Goal: Entertainment & Leisure: Consume media (video, audio)

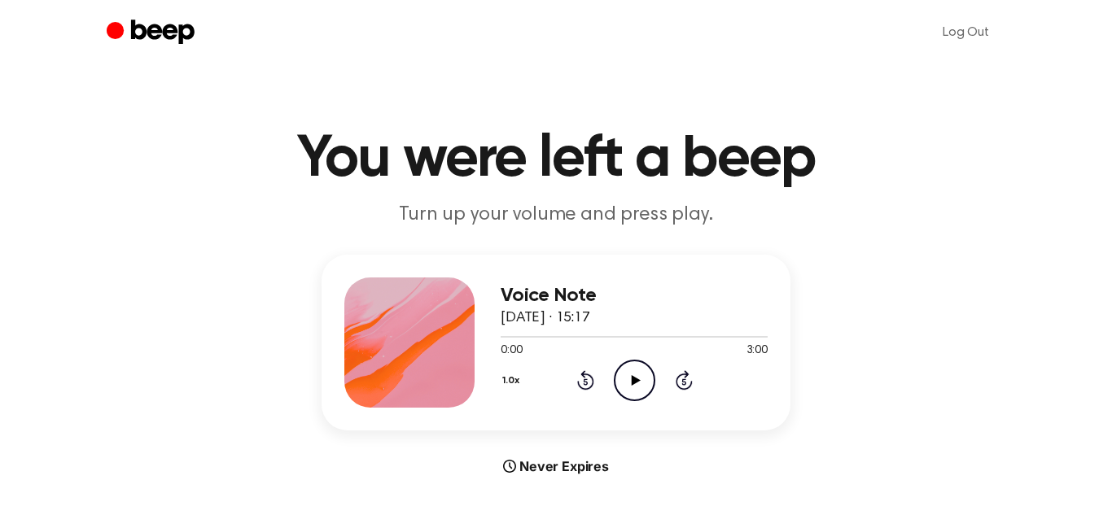
click at [622, 373] on icon "Play Audio" at bounding box center [635, 381] width 42 height 42
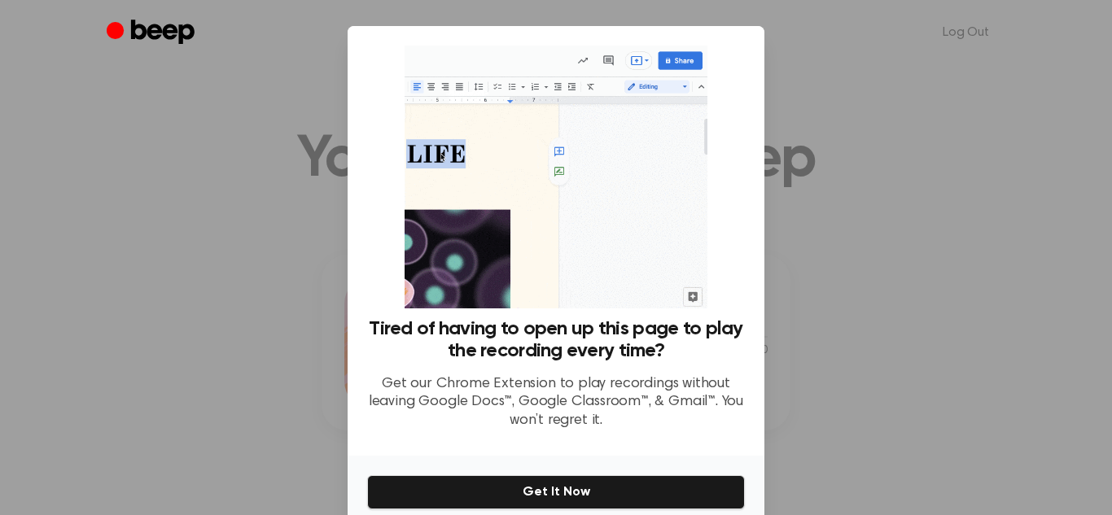
click at [303, 276] on div at bounding box center [556, 257] width 1112 height 515
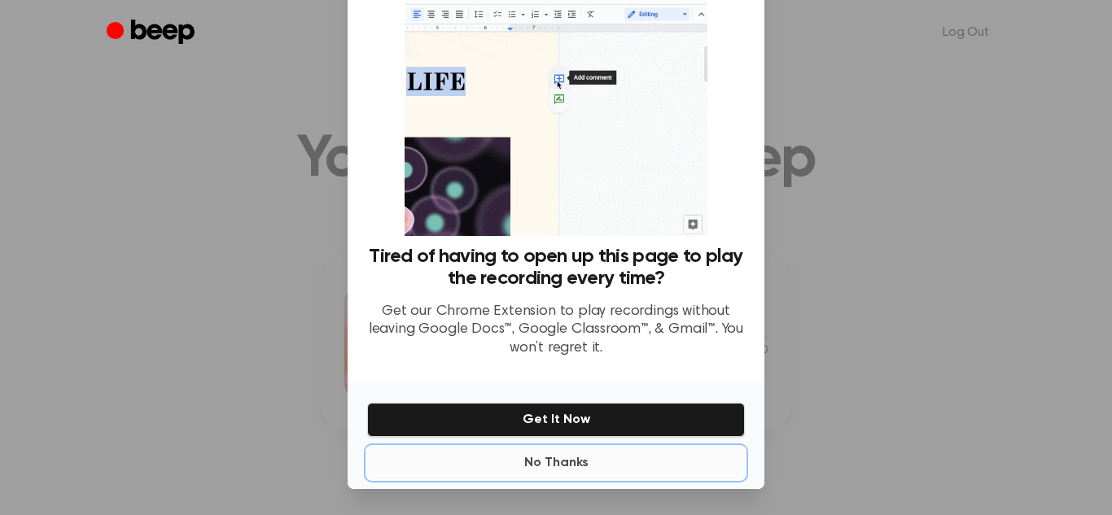
click at [481, 479] on button "No Thanks" at bounding box center [556, 463] width 378 height 33
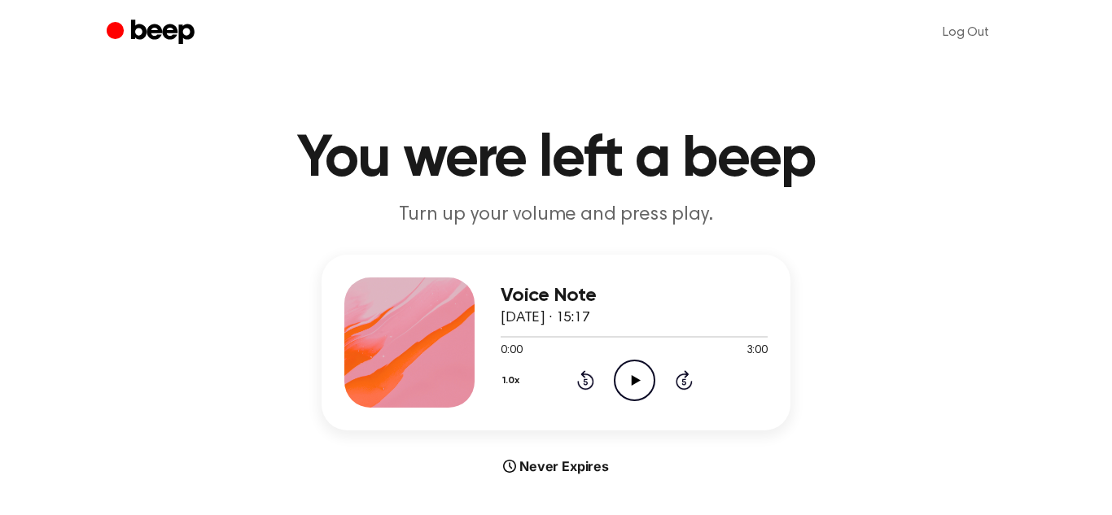
click at [637, 377] on icon "Play Audio" at bounding box center [635, 381] width 42 height 42
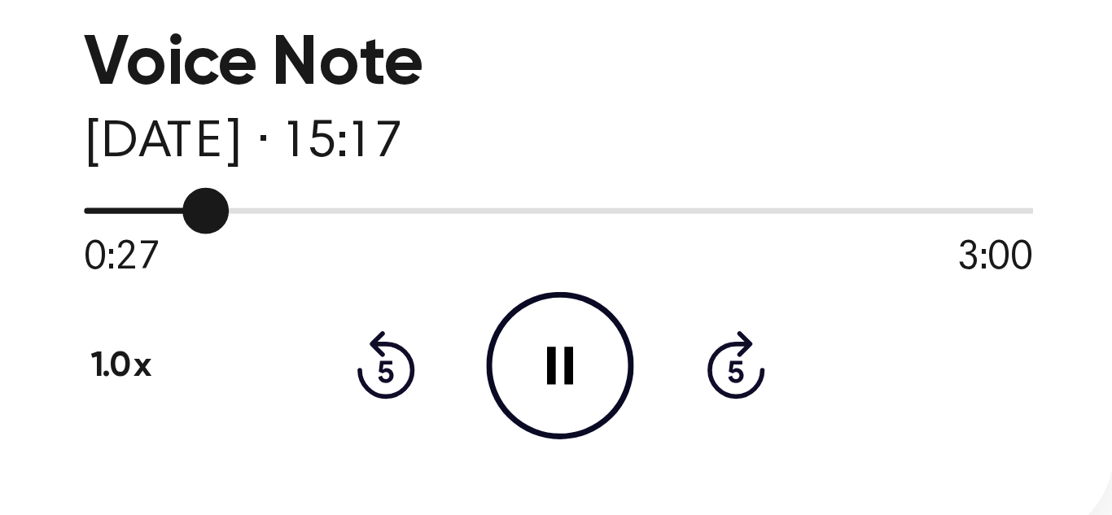
click at [577, 326] on div at bounding box center [634, 327] width 267 height 2
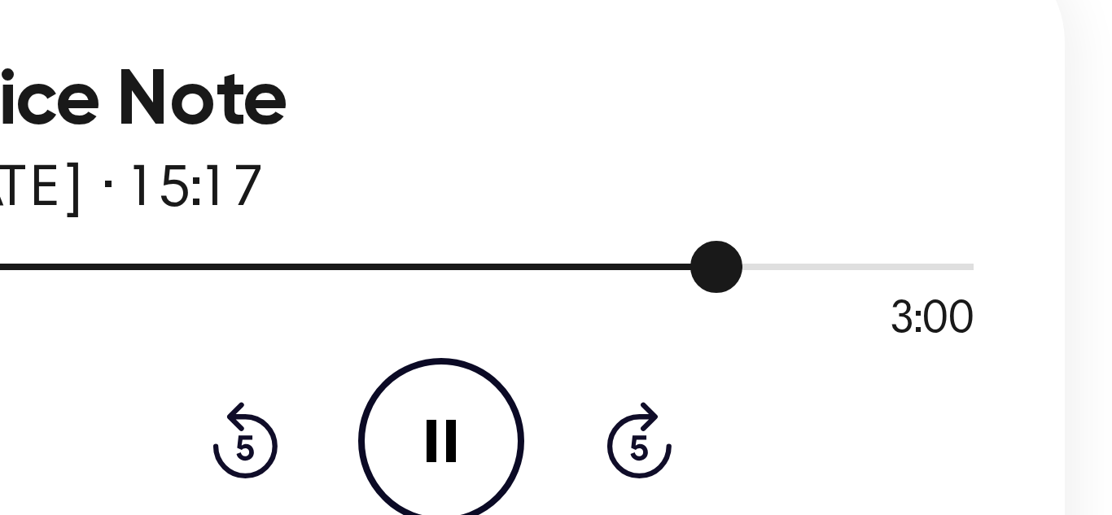
click at [690, 327] on div at bounding box center [605, 327] width 209 height 2
click at [727, 326] on div at bounding box center [634, 327] width 267 height 2
click at [755, 329] on div at bounding box center [634, 326] width 267 height 13
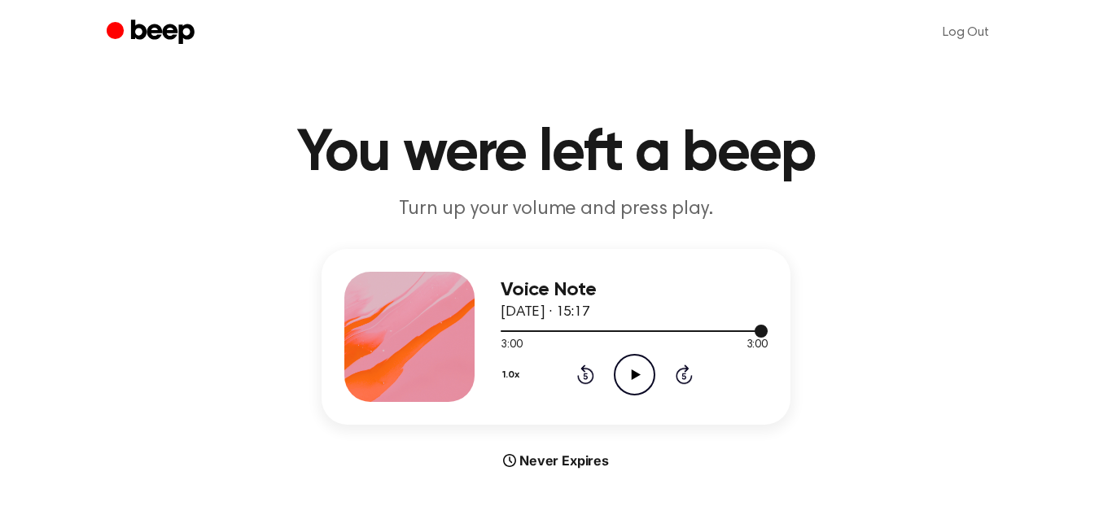
scroll to position [8, 0]
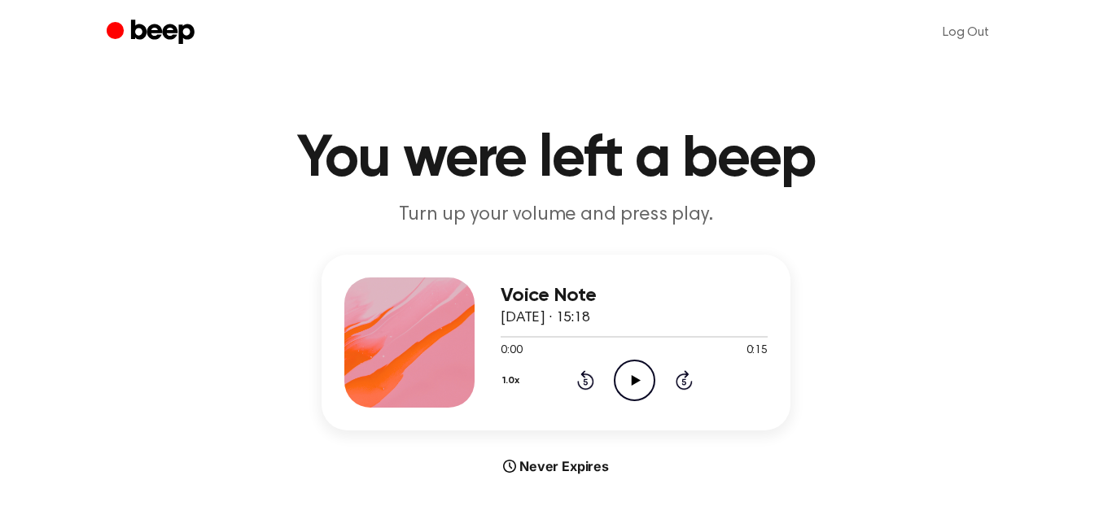
click at [636, 383] on icon "Play Audio" at bounding box center [635, 381] width 42 height 42
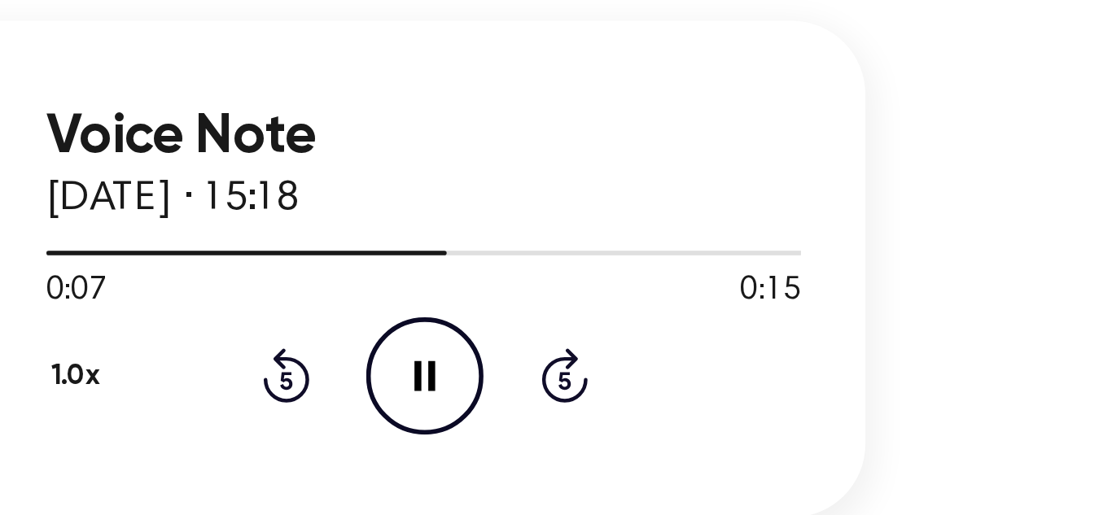
click at [687, 334] on div at bounding box center [634, 335] width 267 height 2
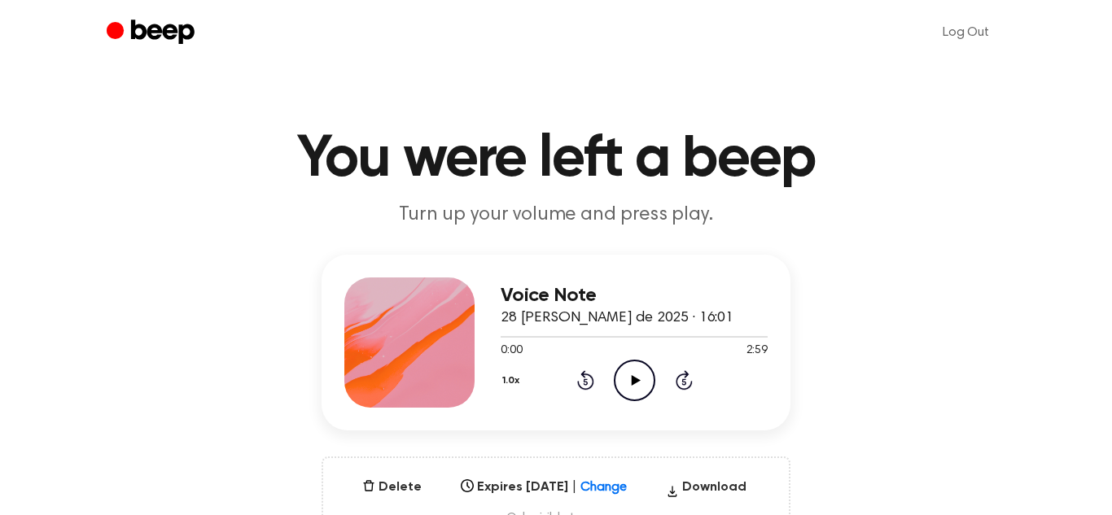
click at [632, 385] on icon "Play Audio" at bounding box center [635, 381] width 42 height 42
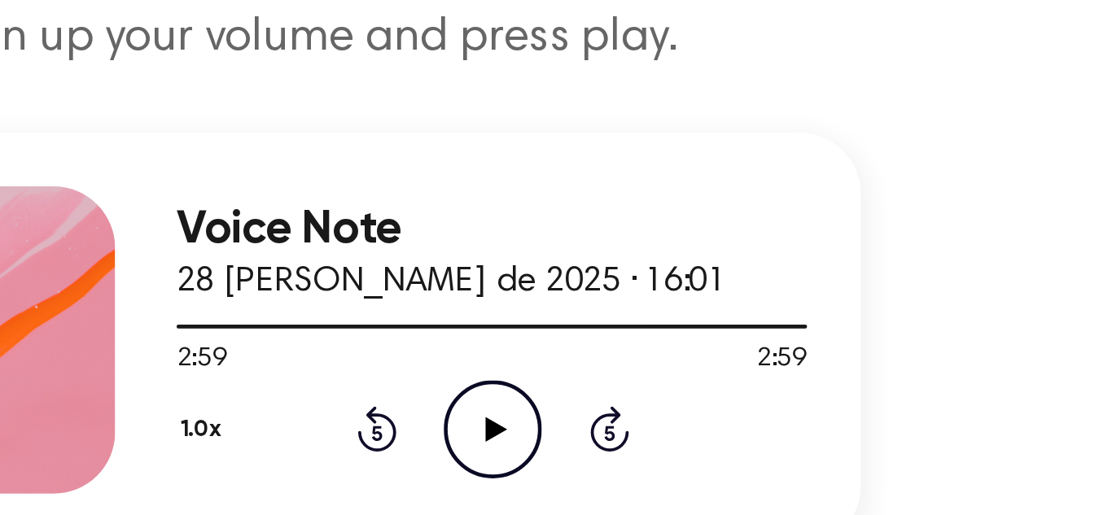
click at [616, 370] on icon "Play Audio" at bounding box center [635, 373] width 42 height 42
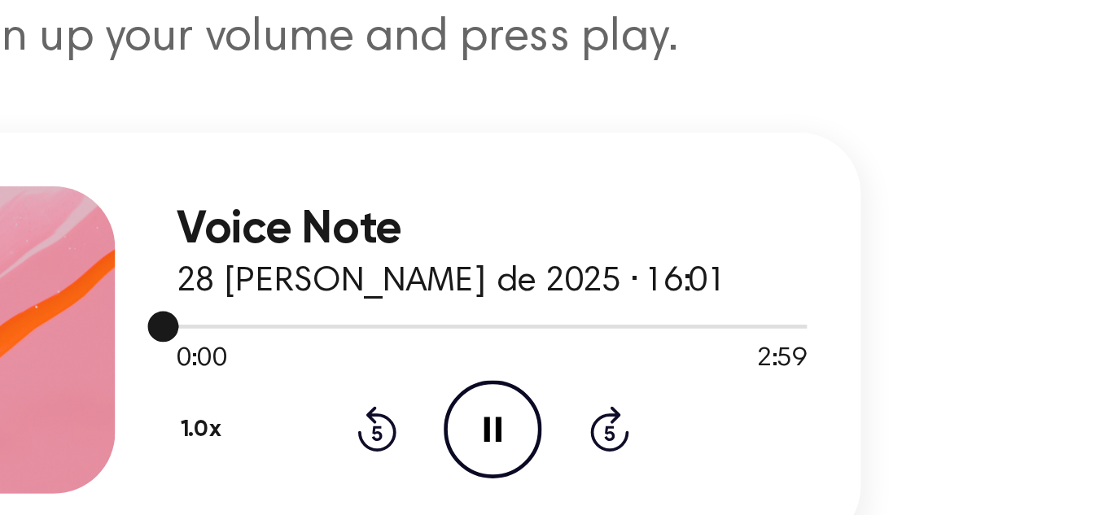
click at [741, 332] on div at bounding box center [634, 328] width 267 height 13
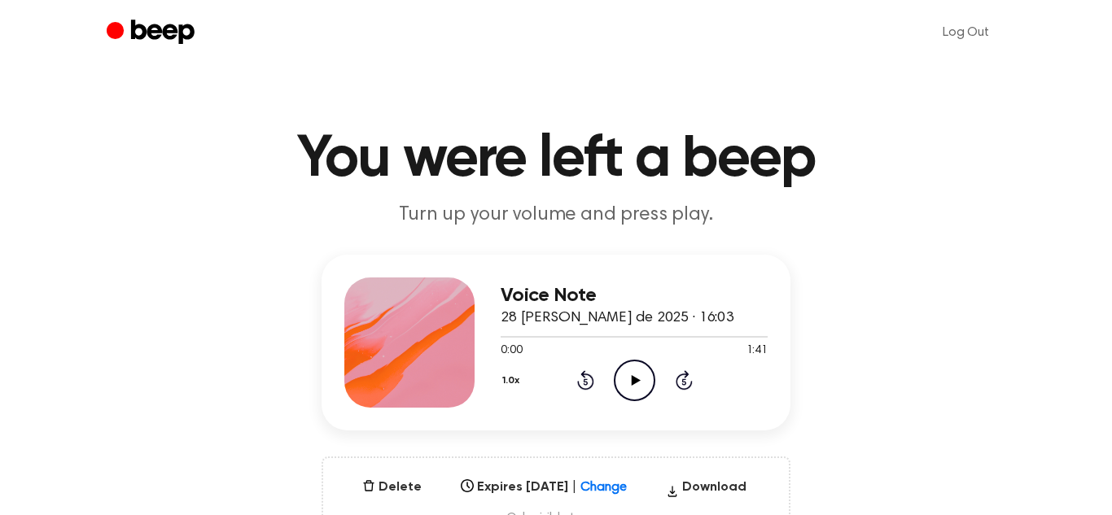
click at [628, 375] on icon "Play Audio" at bounding box center [635, 381] width 42 height 42
click at [574, 337] on div at bounding box center [551, 337] width 100 height 2
click at [545, 342] on div at bounding box center [634, 336] width 267 height 13
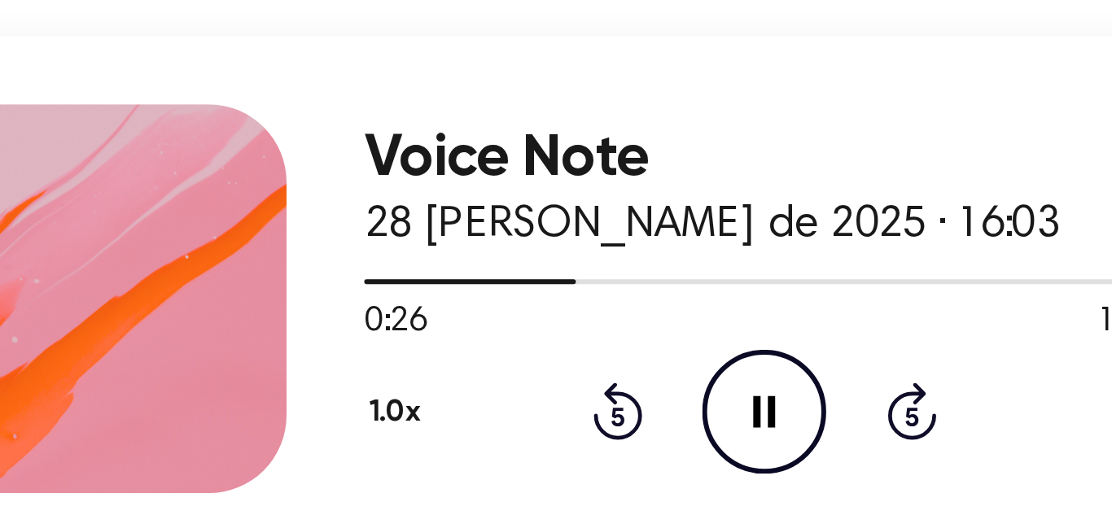
click at [563, 327] on span at bounding box center [564, 328] width 13 height 13
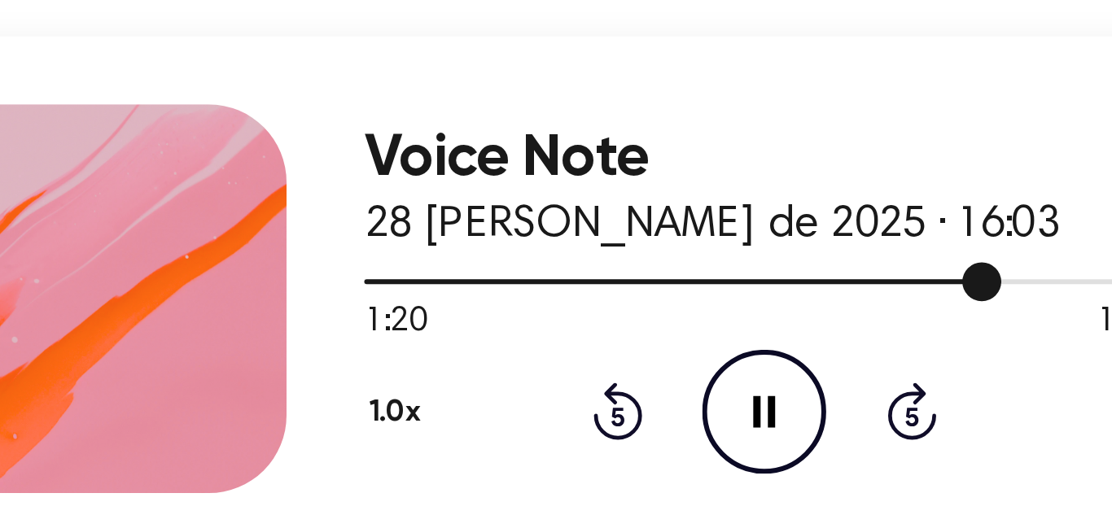
click at [731, 326] on div at bounding box center [634, 328] width 267 height 13
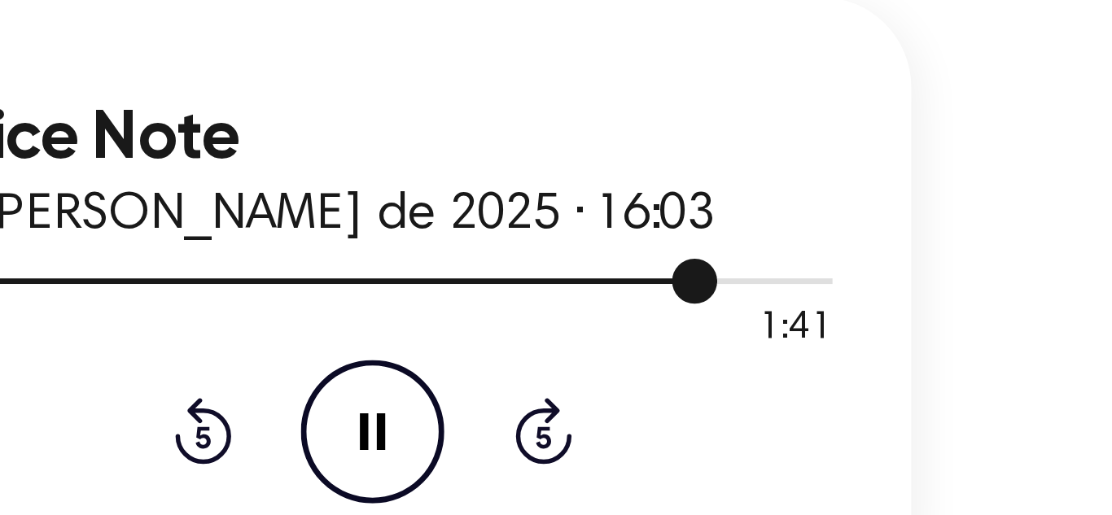
click at [759, 325] on div at bounding box center [634, 328] width 267 height 13
